Goal: Entertainment & Leisure: Browse casually

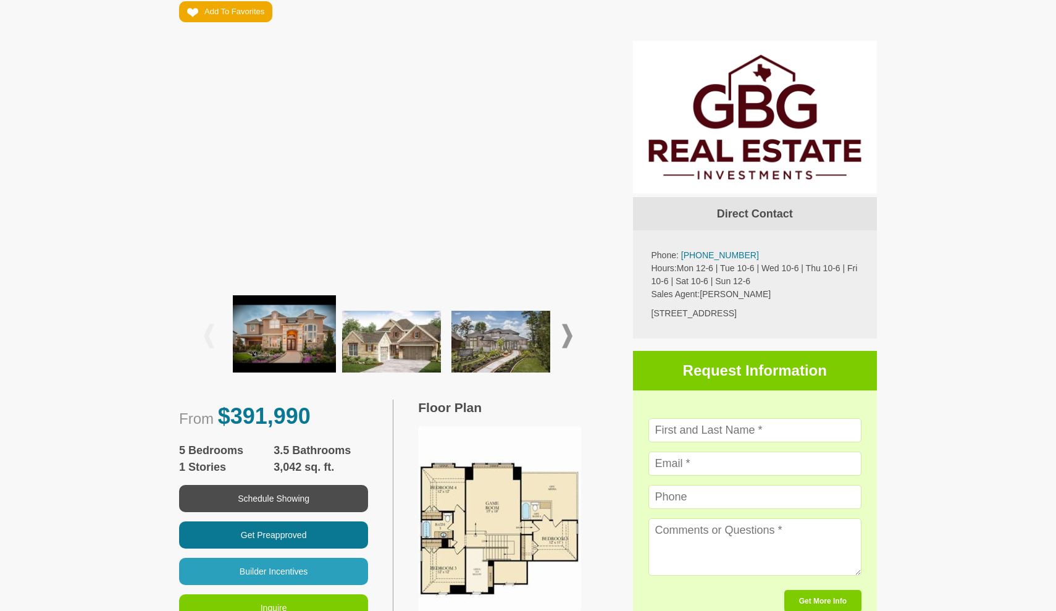
scroll to position [274, 0]
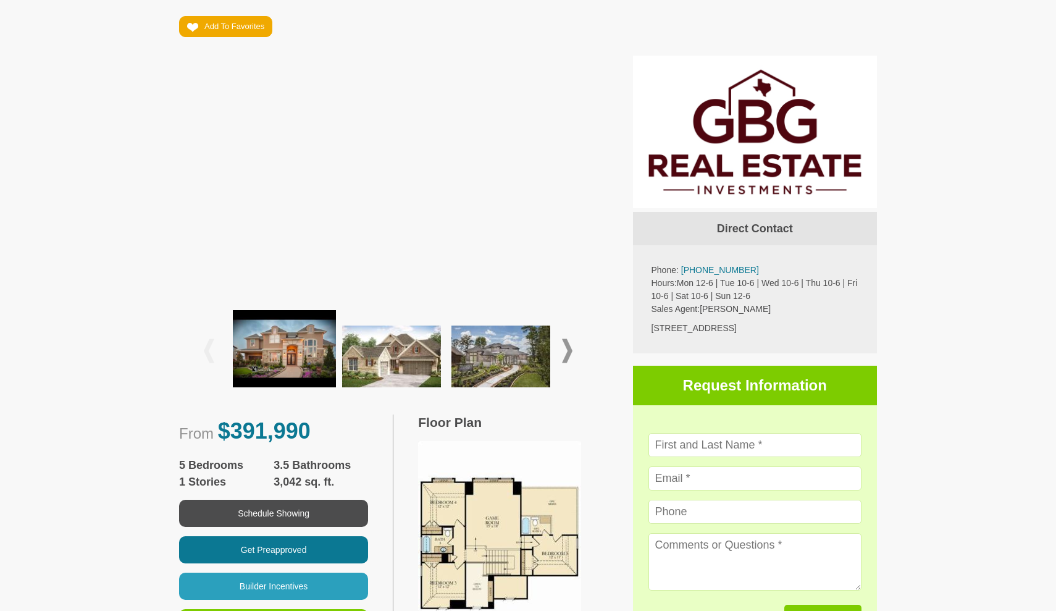
click at [393, 343] on img at bounding box center [391, 356] width 99 height 62
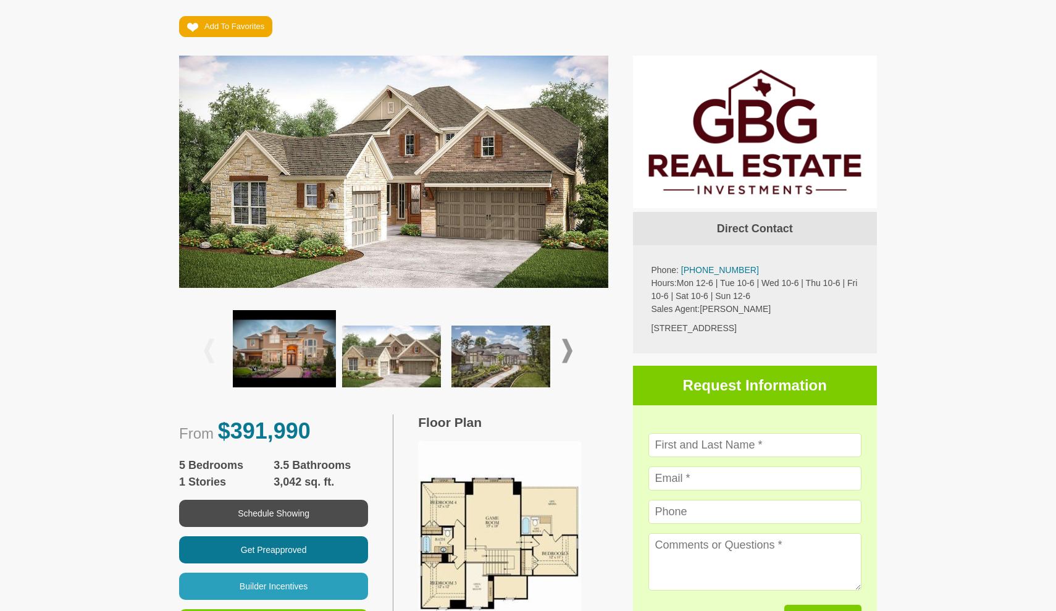
click at [532, 362] on img at bounding box center [500, 356] width 99 height 62
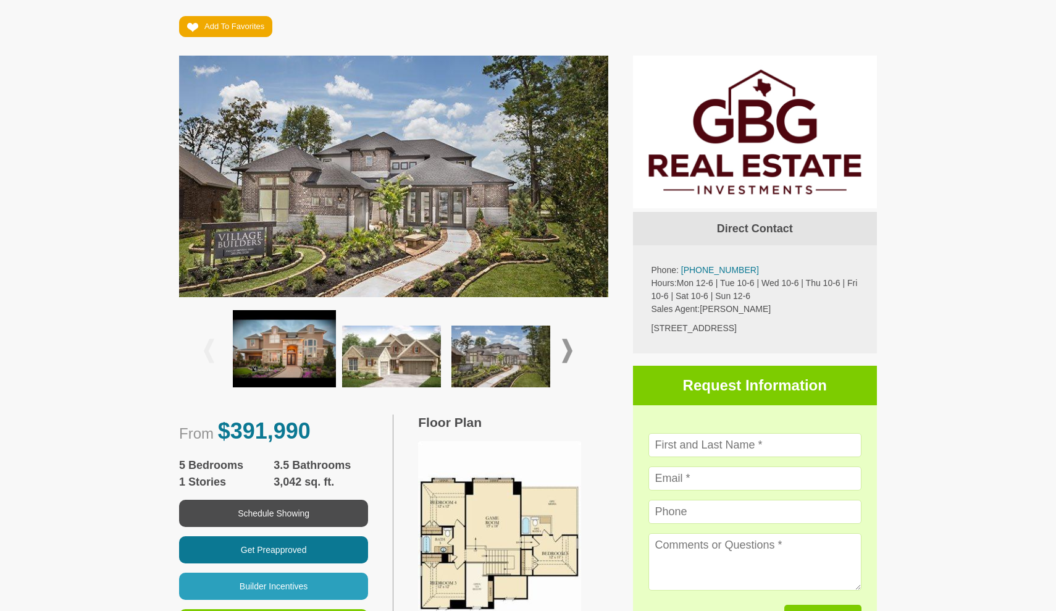
click at [565, 358] on span at bounding box center [567, 351] width 10 height 24
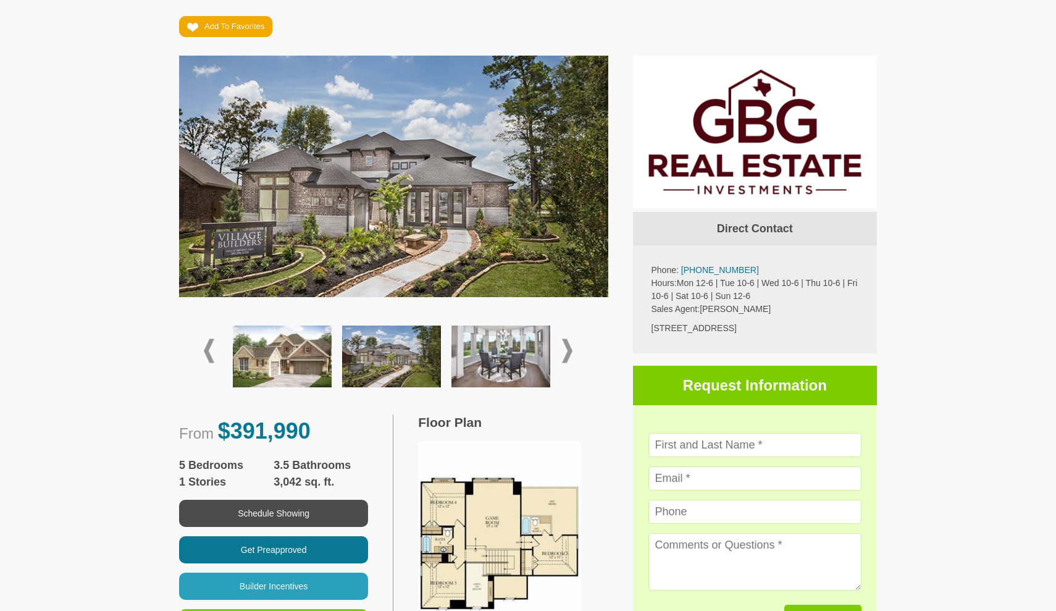
click at [523, 367] on img at bounding box center [500, 356] width 99 height 62
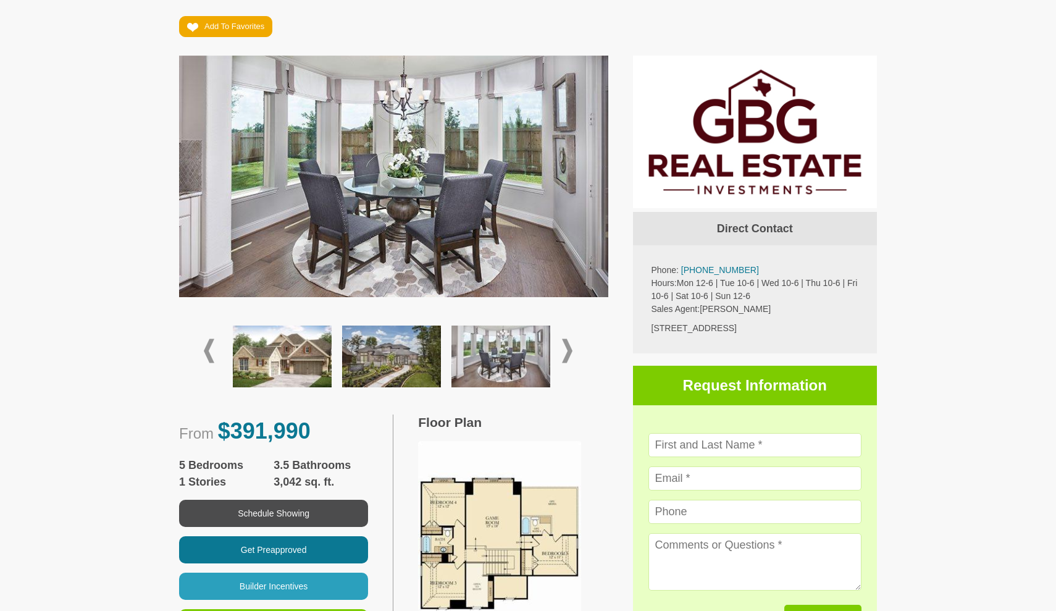
click at [566, 348] on span at bounding box center [567, 351] width 10 height 24
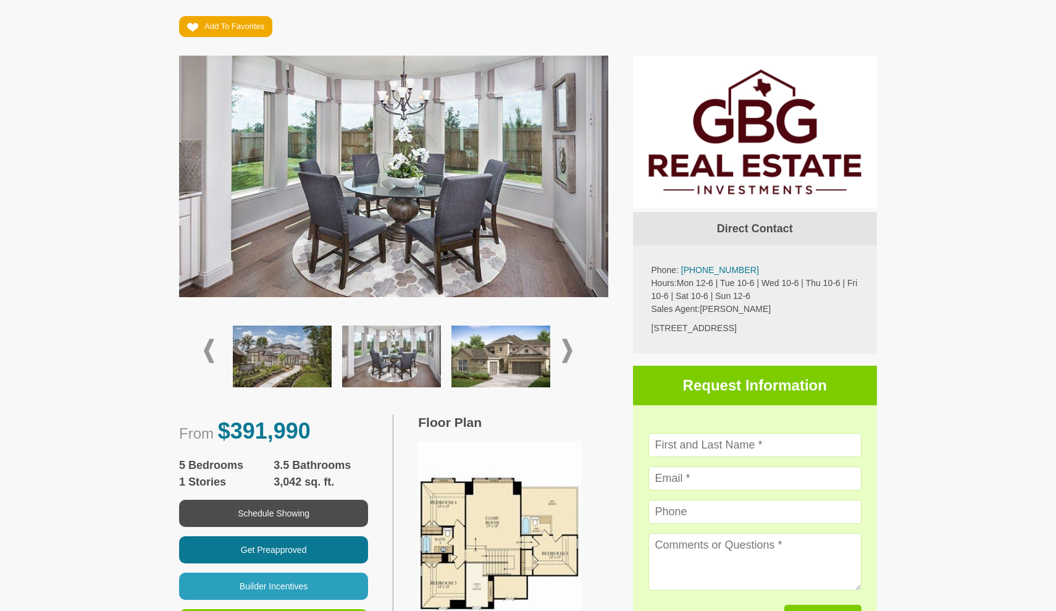
click at [495, 350] on img at bounding box center [500, 356] width 99 height 62
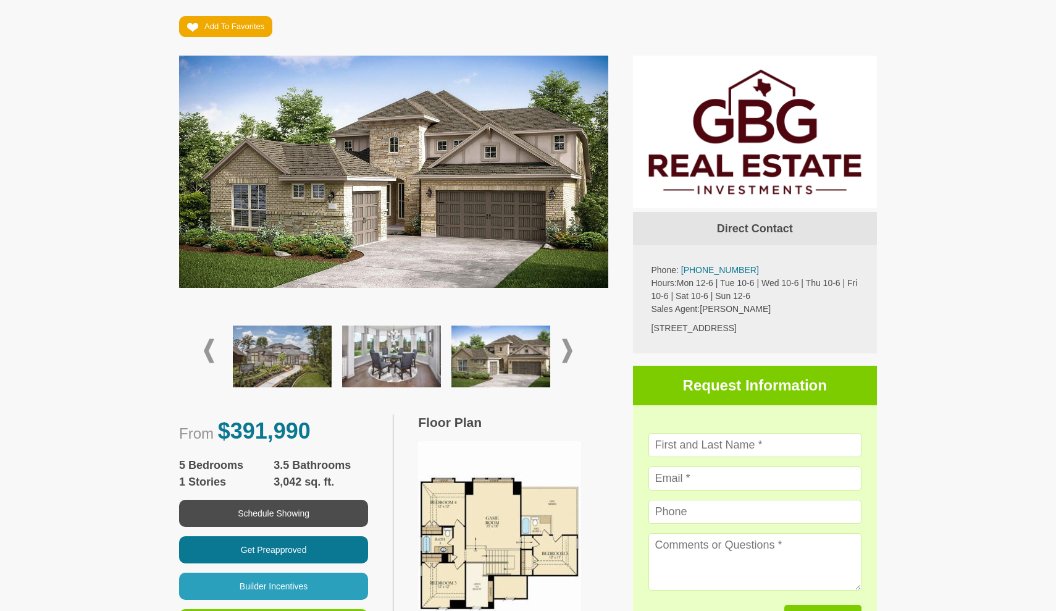
click at [563, 345] on span at bounding box center [567, 351] width 10 height 24
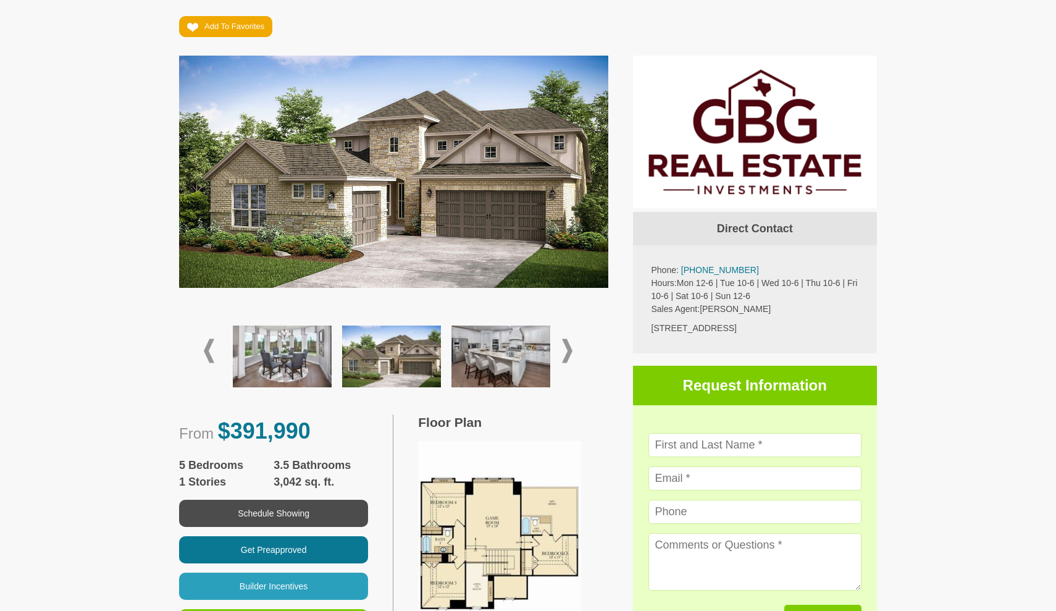
click at [528, 351] on img at bounding box center [500, 356] width 99 height 62
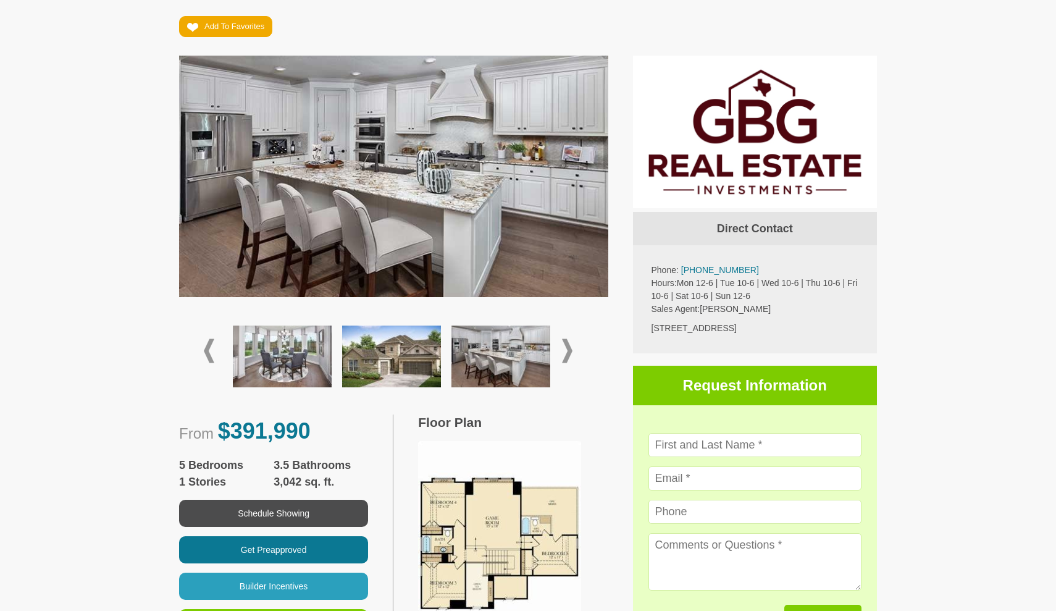
click at [565, 345] on span at bounding box center [567, 351] width 10 height 24
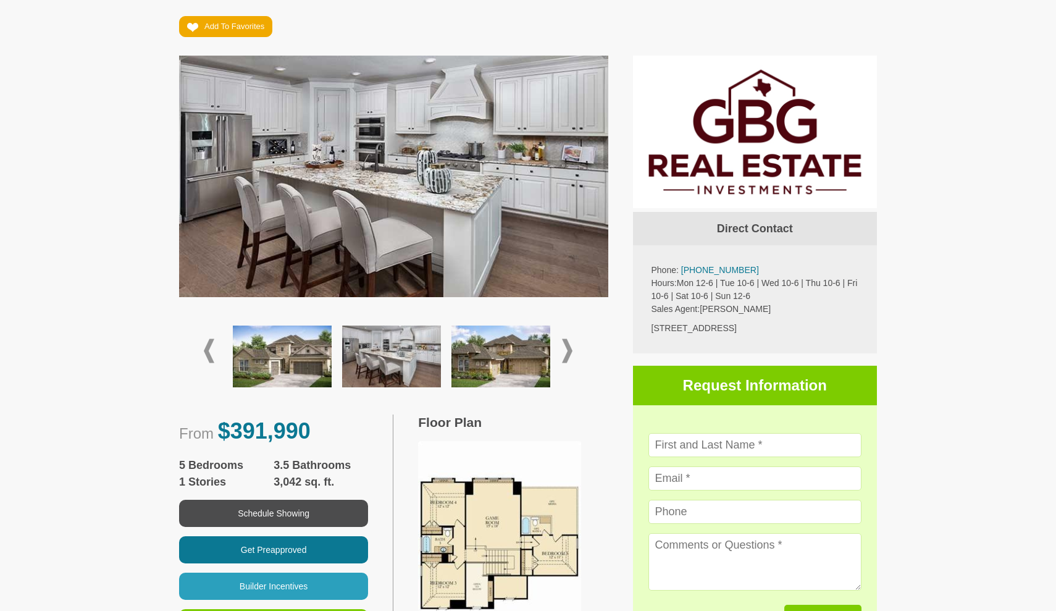
click at [562, 350] on div at bounding box center [393, 351] width 379 height 88
click at [567, 350] on span at bounding box center [567, 351] width 10 height 24
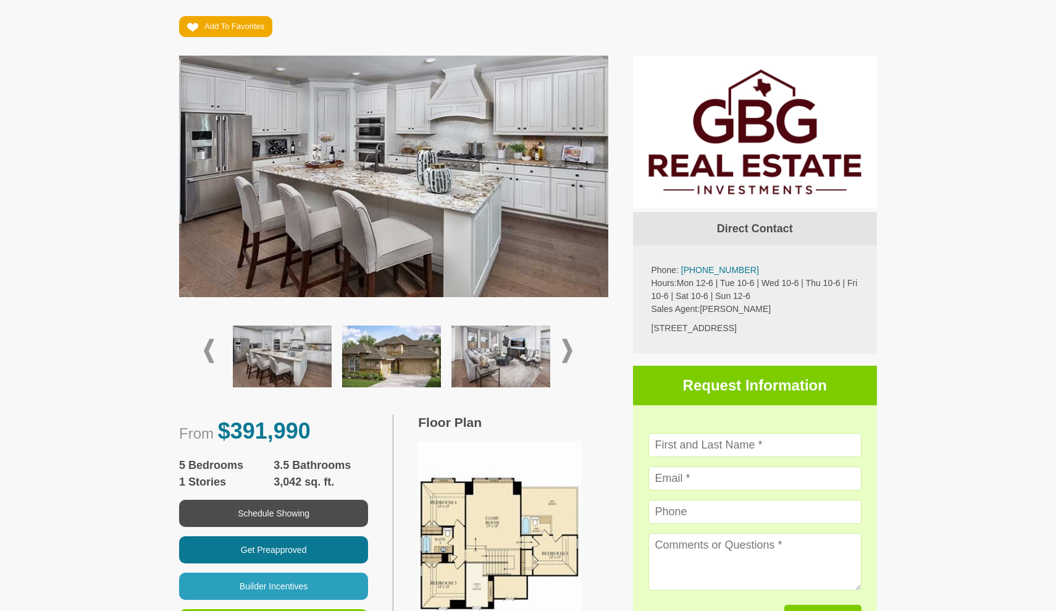
click at [526, 356] on img at bounding box center [500, 356] width 99 height 62
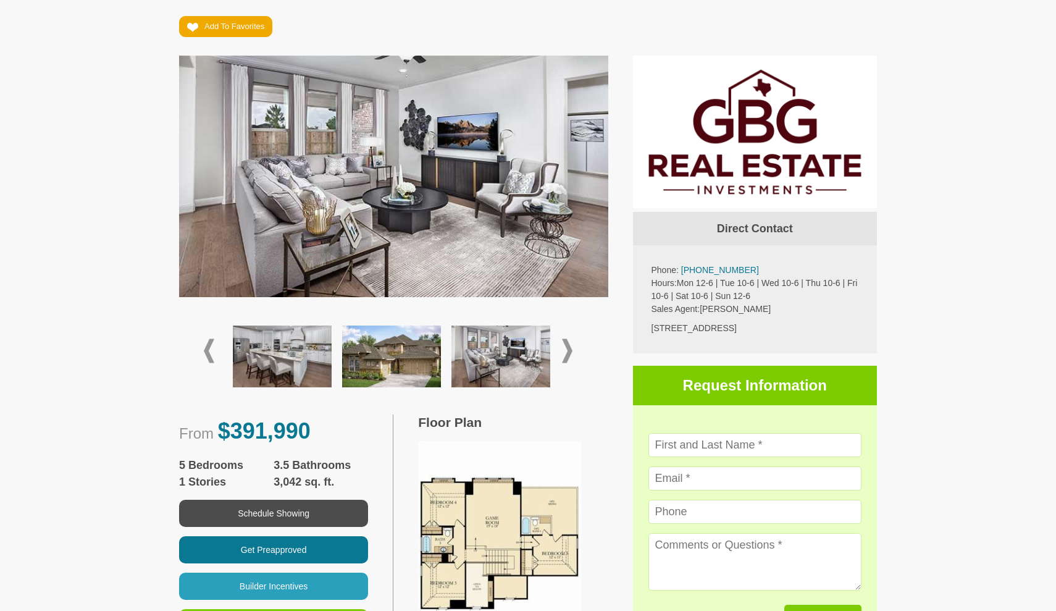
click at [566, 343] on span at bounding box center [567, 351] width 10 height 24
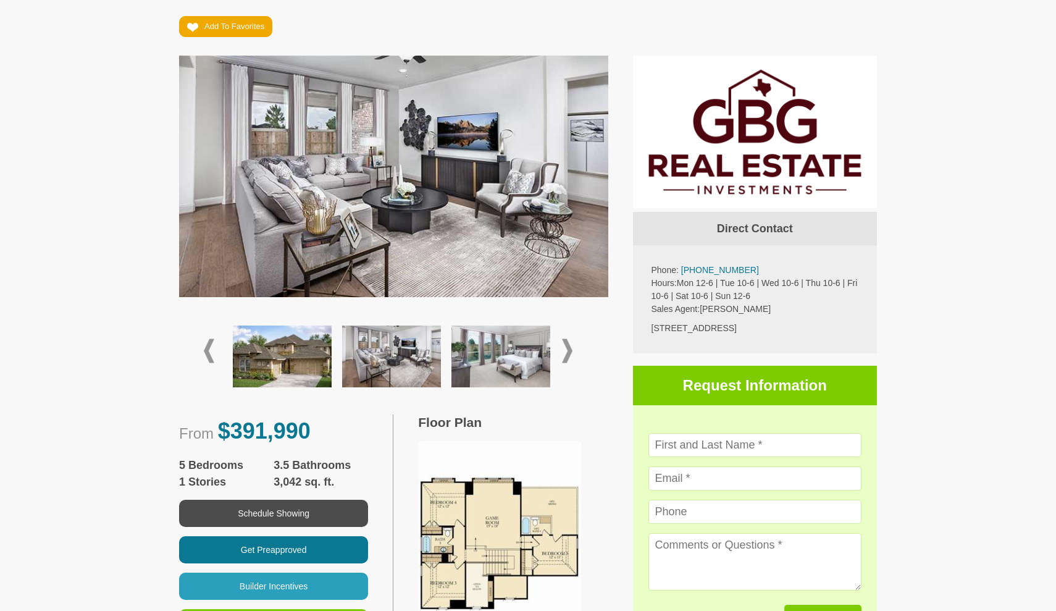
click at [566, 343] on span at bounding box center [567, 351] width 10 height 24
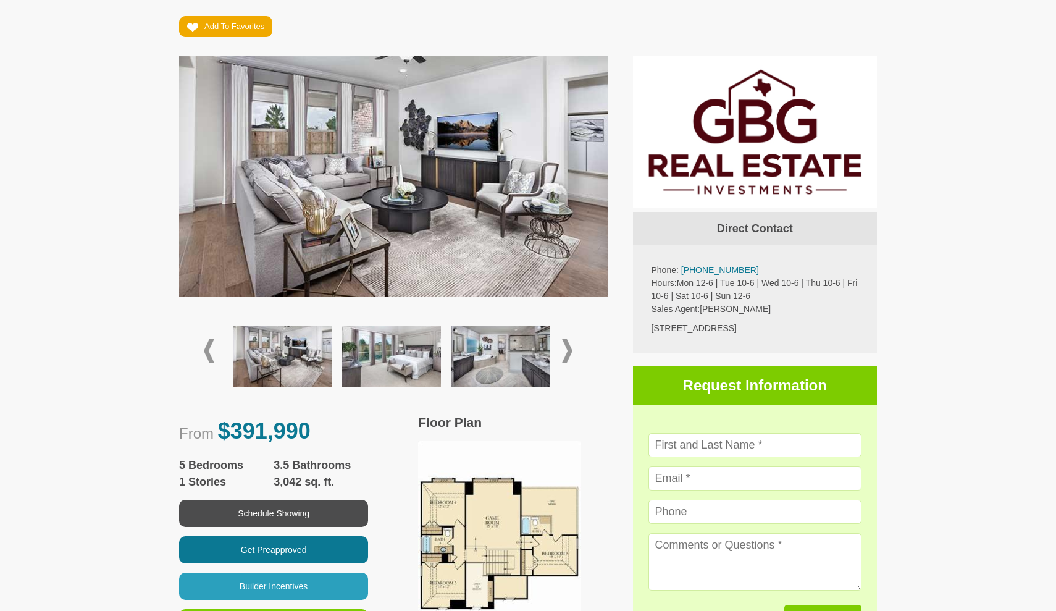
click at [526, 350] on img at bounding box center [500, 356] width 99 height 62
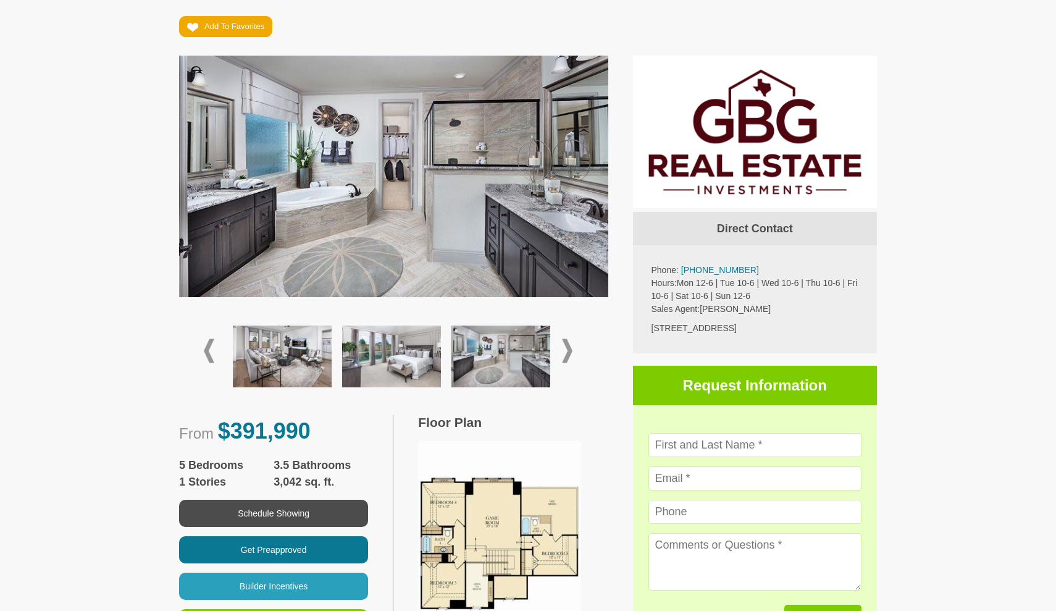
click at [568, 346] on span at bounding box center [567, 351] width 10 height 24
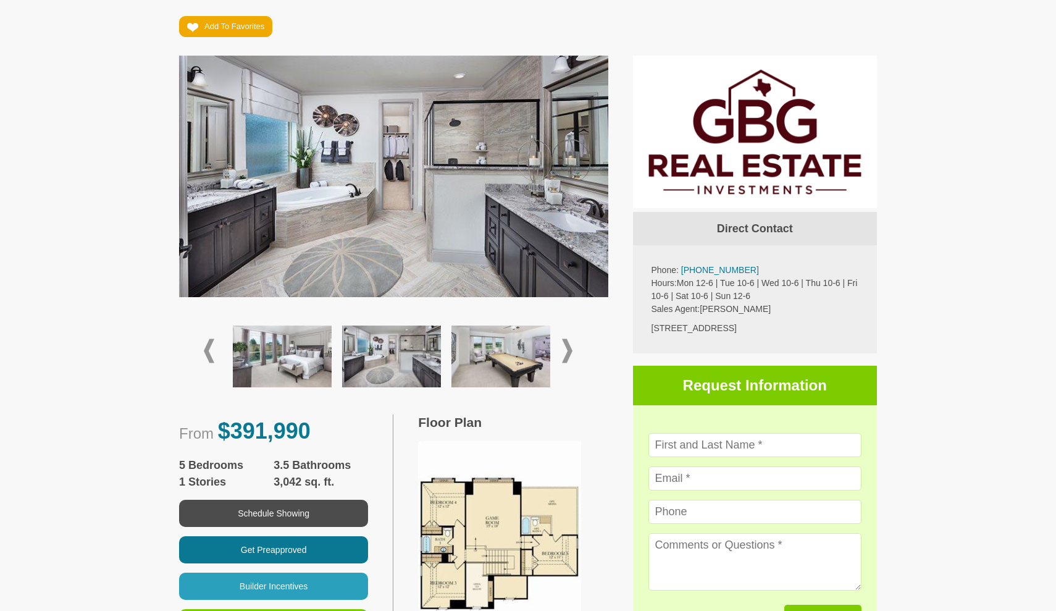
click at [568, 346] on span at bounding box center [567, 351] width 10 height 24
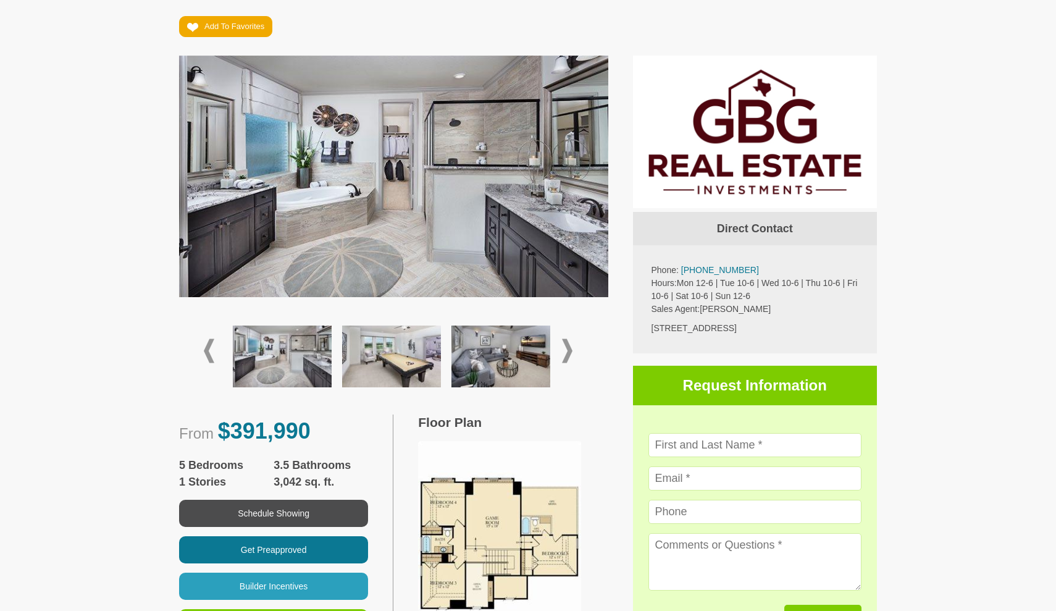
click at [540, 350] on img at bounding box center [500, 356] width 99 height 62
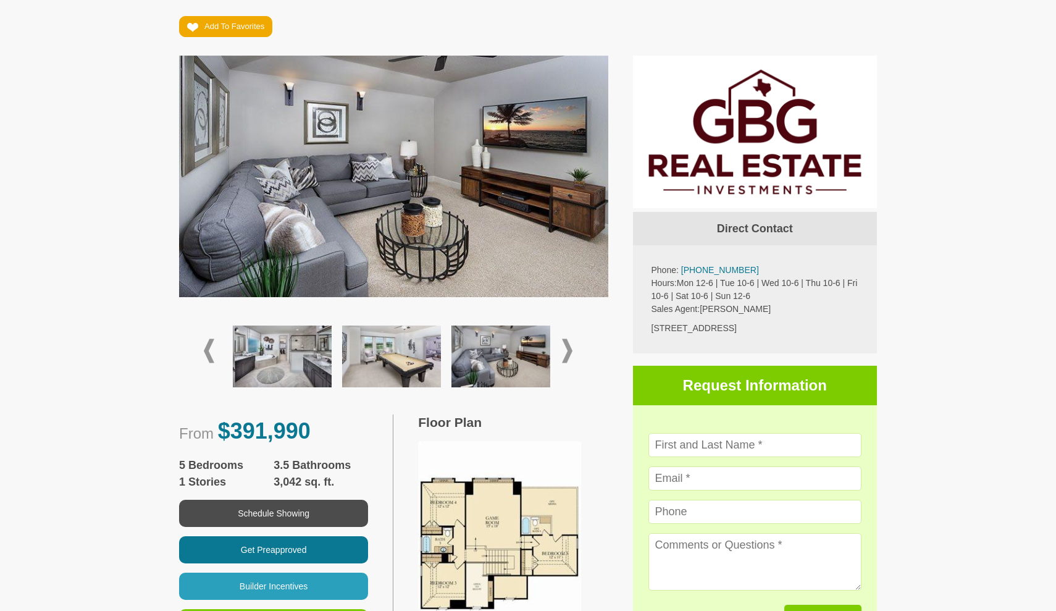
click at [564, 350] on span at bounding box center [567, 351] width 10 height 24
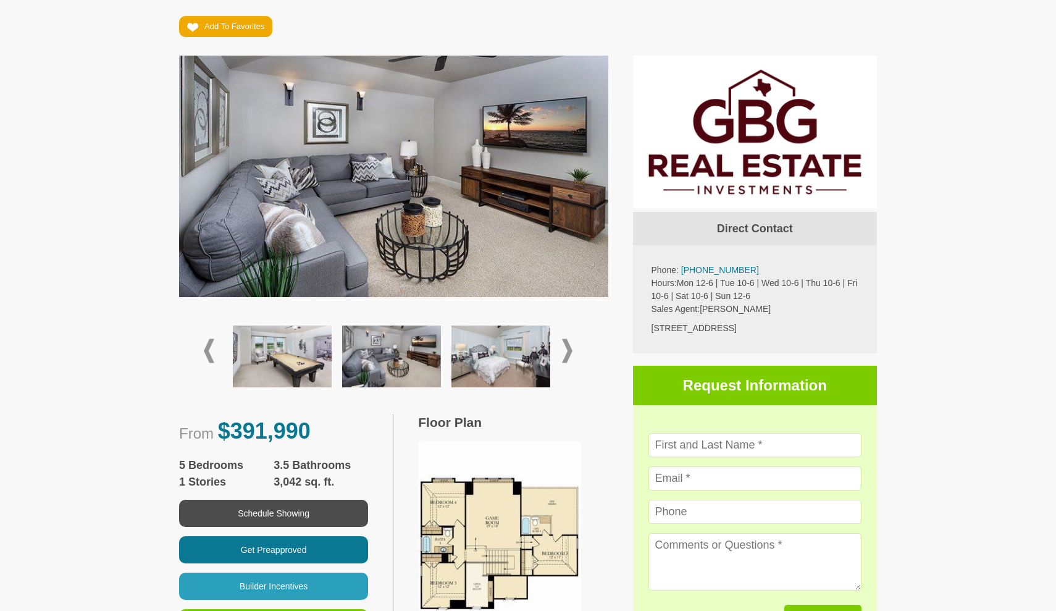
click at [534, 351] on img at bounding box center [500, 356] width 99 height 62
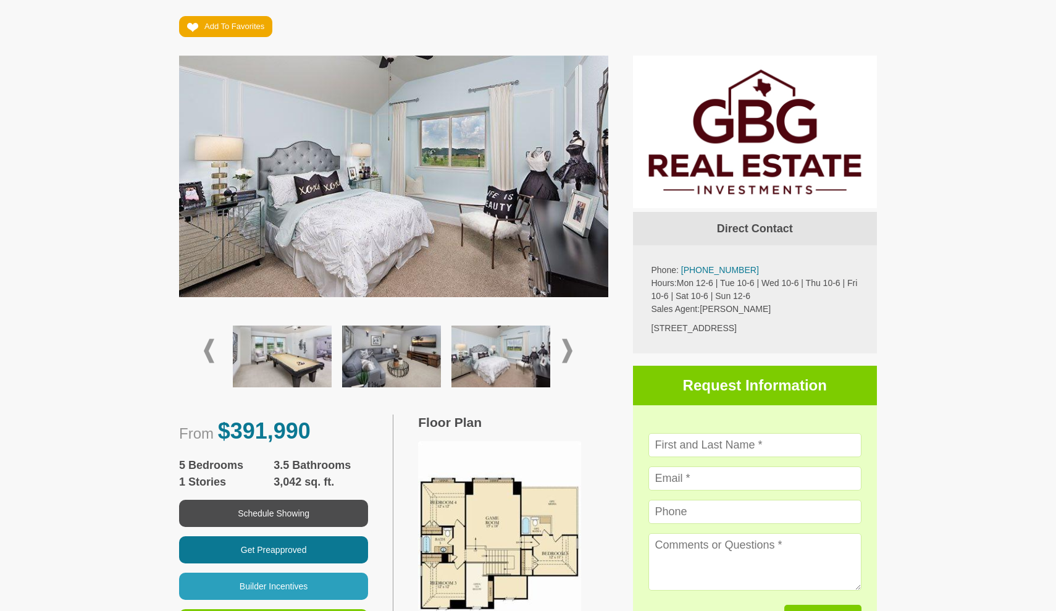
click at [566, 347] on span at bounding box center [567, 351] width 10 height 24
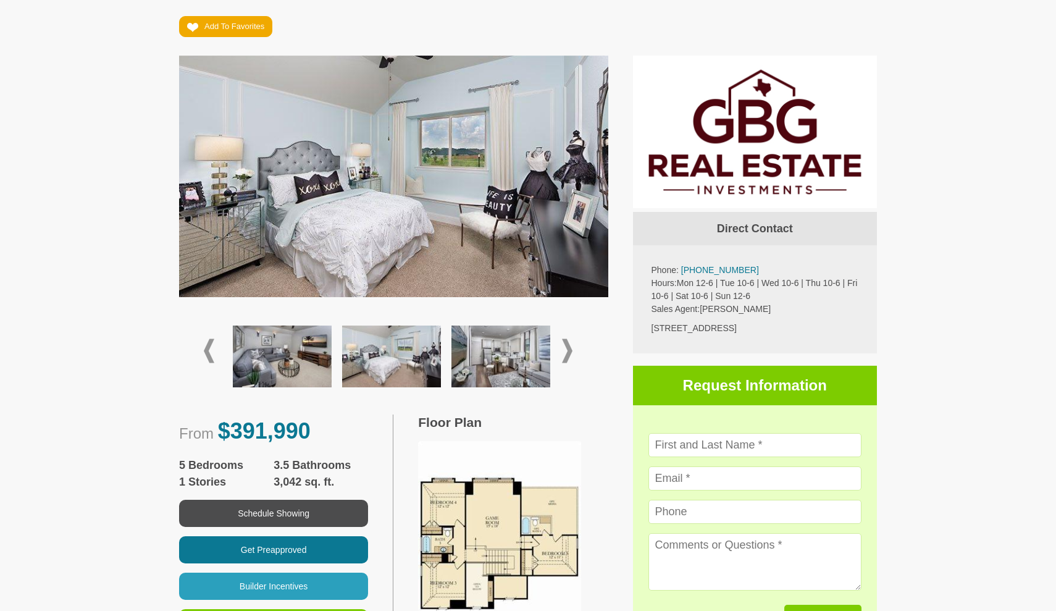
click at [524, 354] on img at bounding box center [500, 356] width 99 height 62
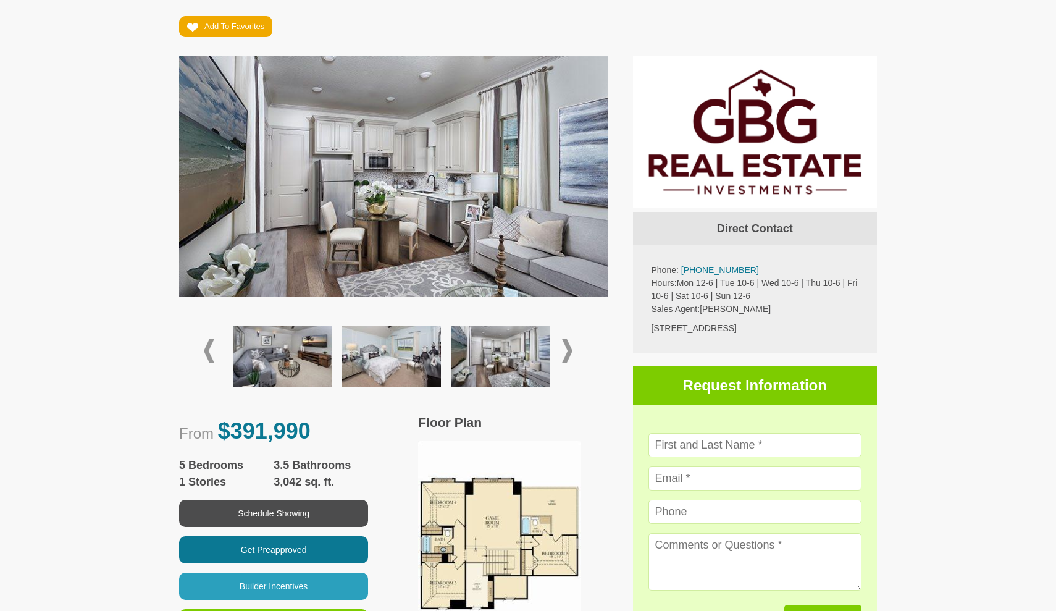
click at [568, 352] on span at bounding box center [567, 351] width 10 height 24
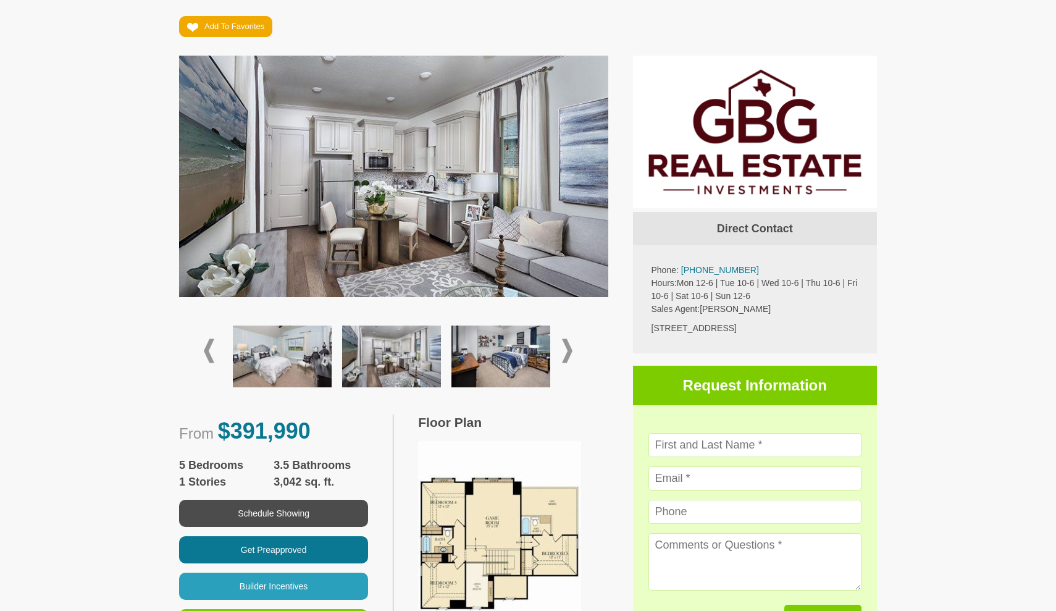
click at [568, 352] on span at bounding box center [567, 351] width 10 height 24
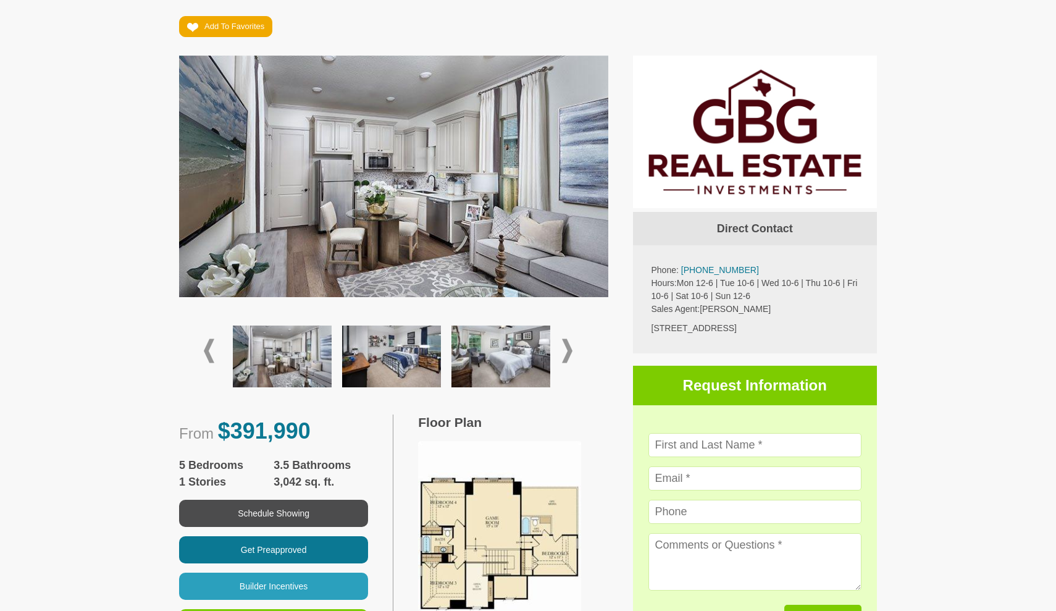
click at [536, 349] on img at bounding box center [500, 356] width 99 height 62
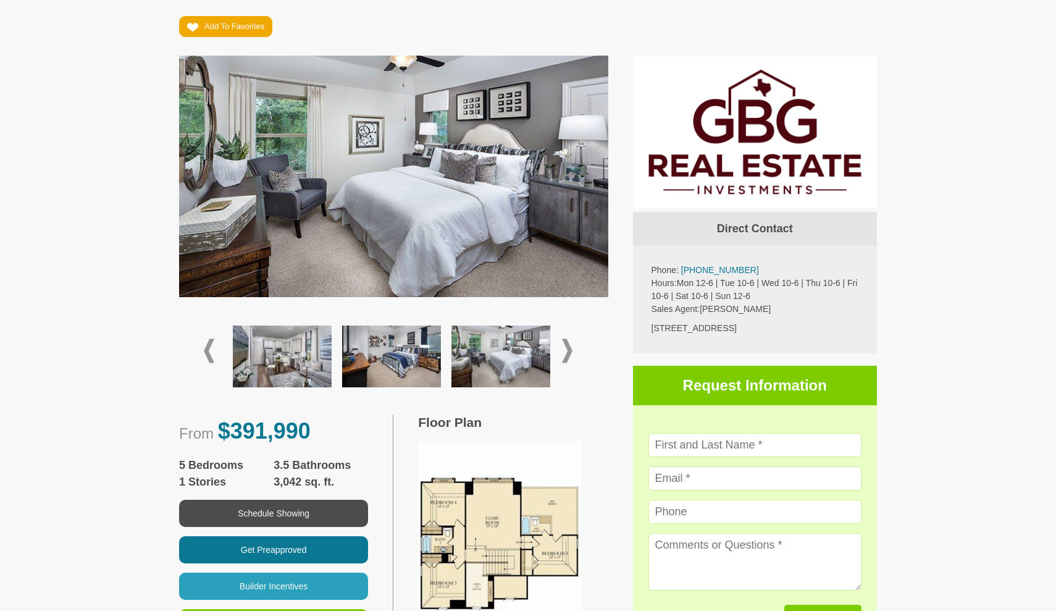
click at [568, 347] on span at bounding box center [567, 351] width 10 height 24
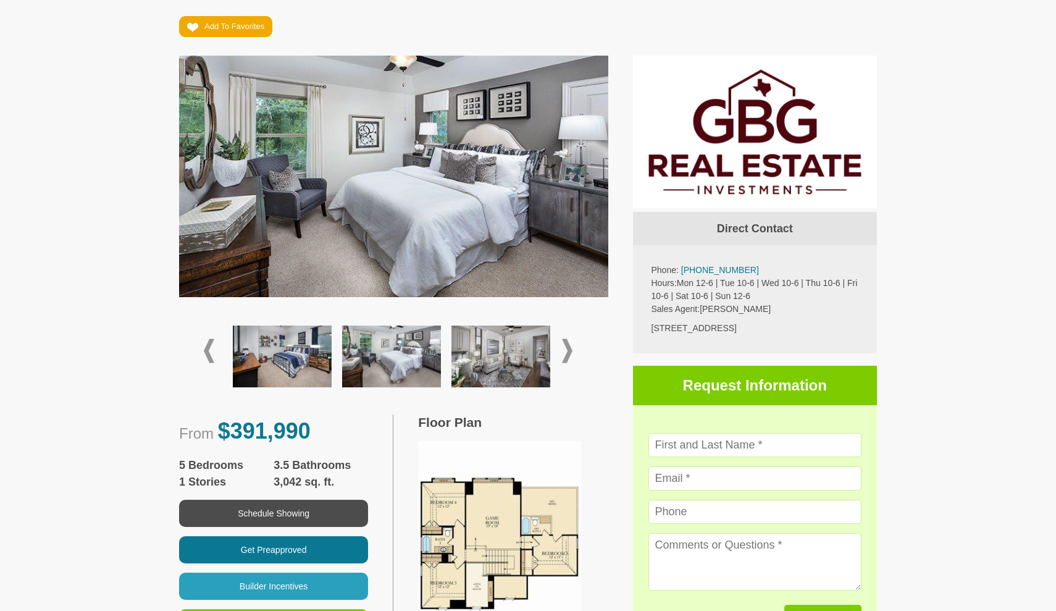
click at [537, 370] on img at bounding box center [500, 356] width 99 height 62
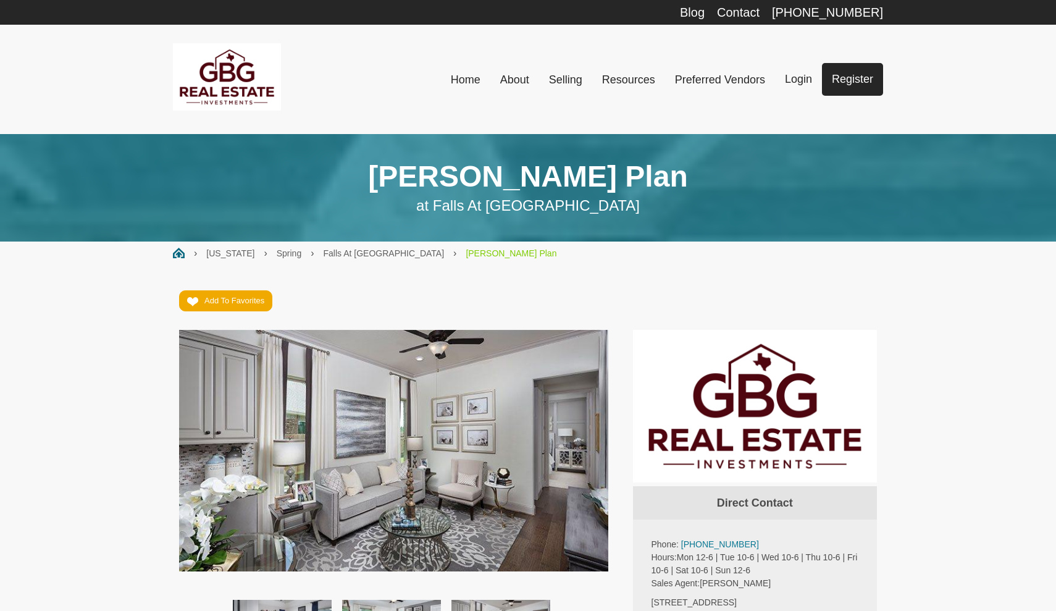
scroll to position [0, 0]
